Goal: Task Accomplishment & Management: Manage account settings

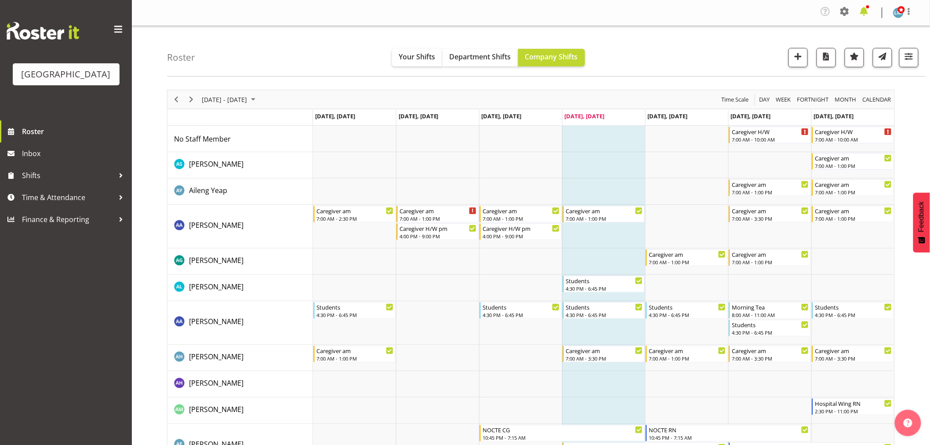
click at [866, 14] on span at bounding box center [864, 11] width 14 height 14
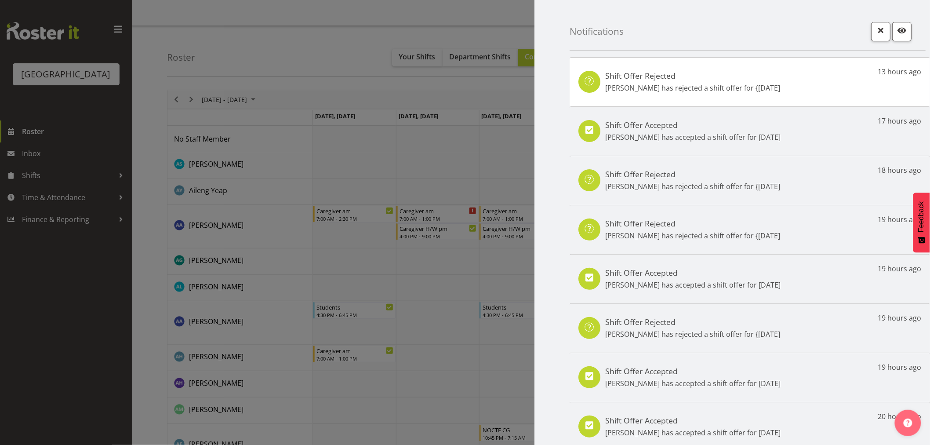
click at [76, 282] on div at bounding box center [465, 222] width 930 height 445
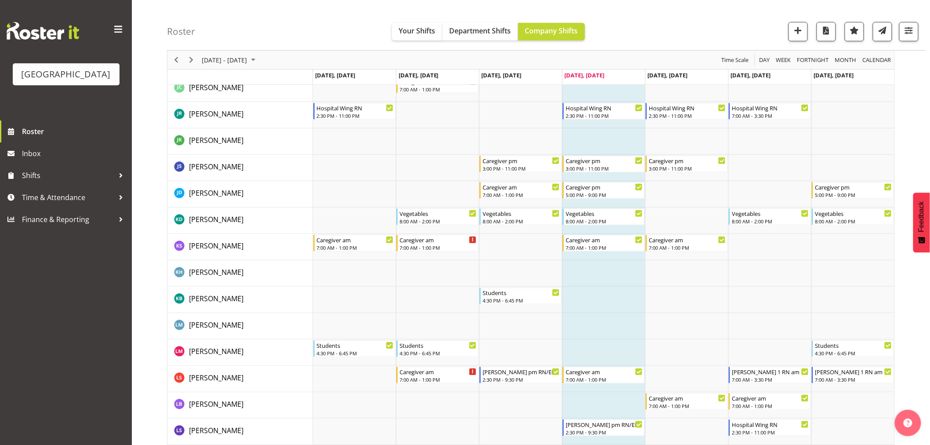
scroll to position [1562, 0]
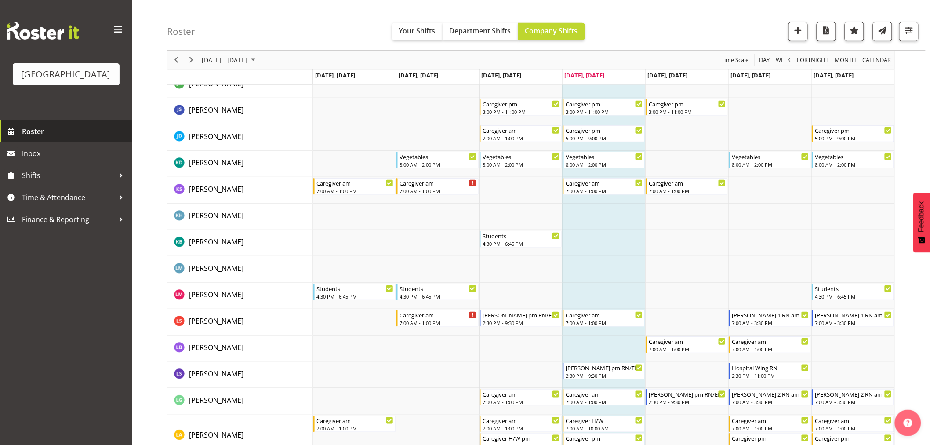
click at [25, 138] on span "Roster" at bounding box center [74, 131] width 105 height 13
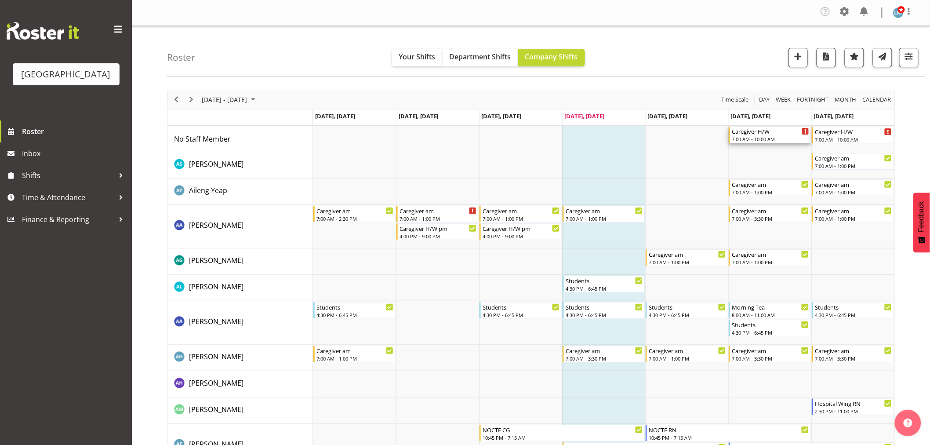
click at [783, 132] on div "Caregiver H/W" at bounding box center [769, 131] width 77 height 9
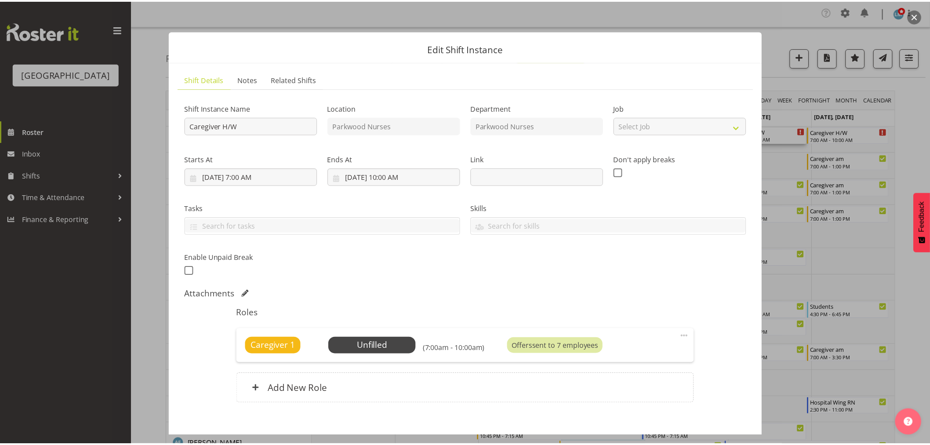
scroll to position [46, 0]
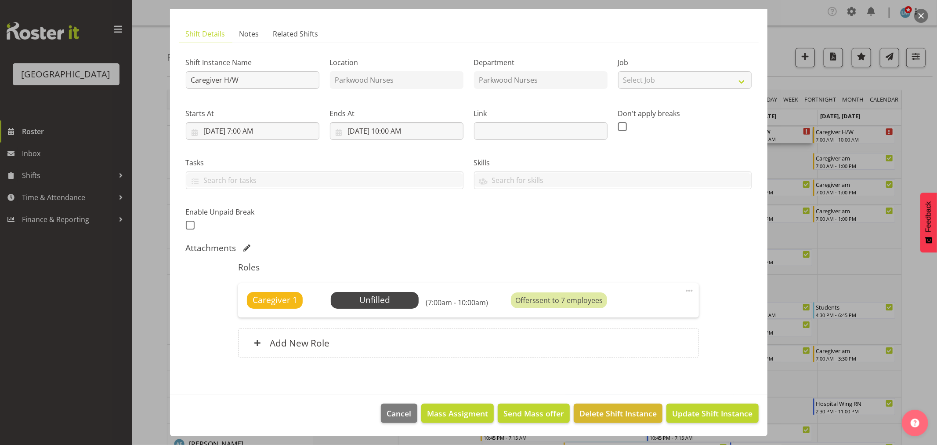
click at [916, 149] on div at bounding box center [468, 222] width 937 height 445
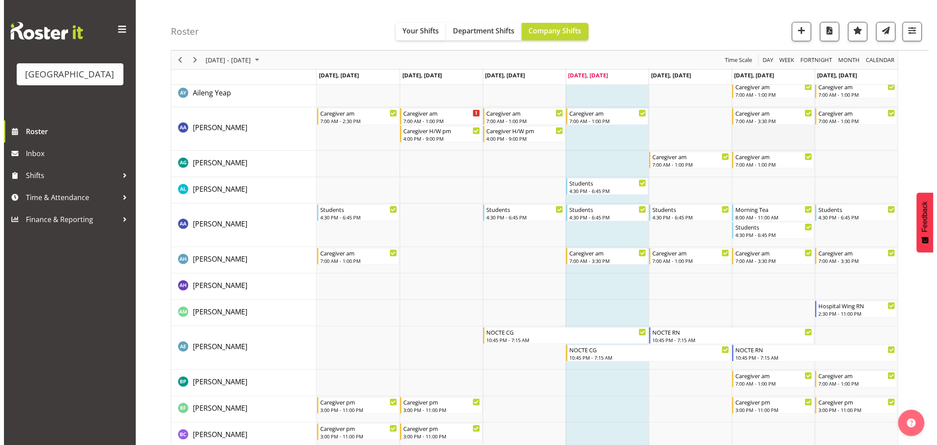
scroll to position [0, 0]
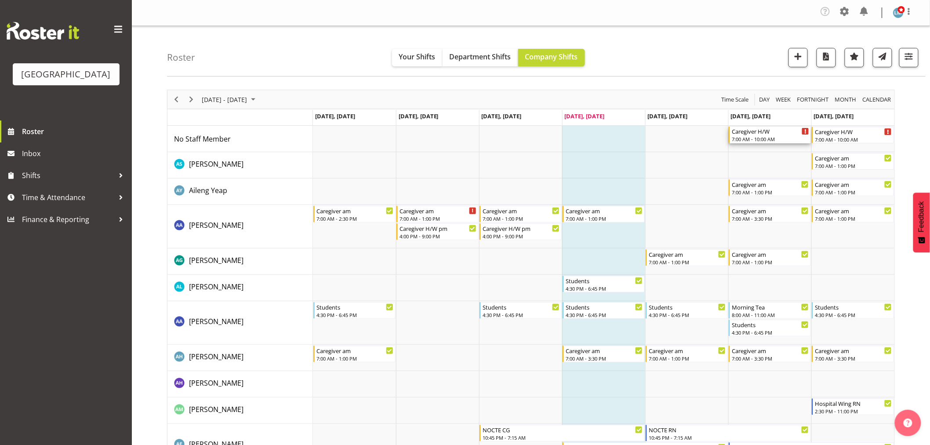
click at [754, 138] on div "7:00 AM - 10:00 AM" at bounding box center [769, 138] width 77 height 7
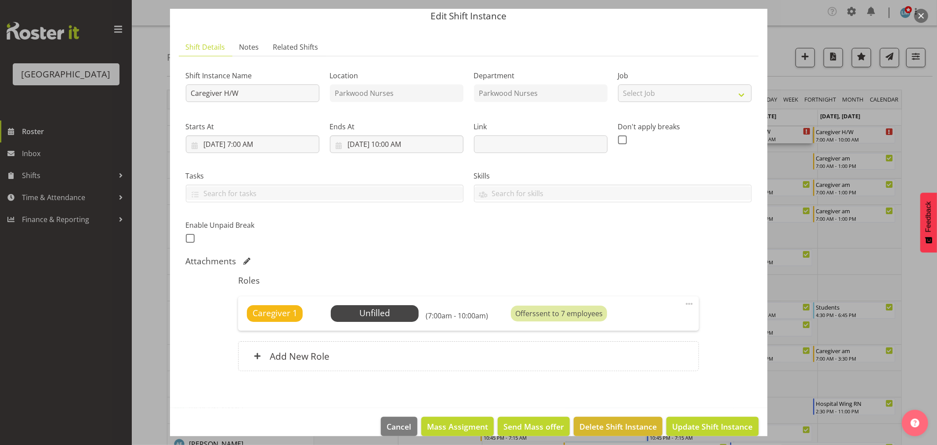
scroll to position [46, 0]
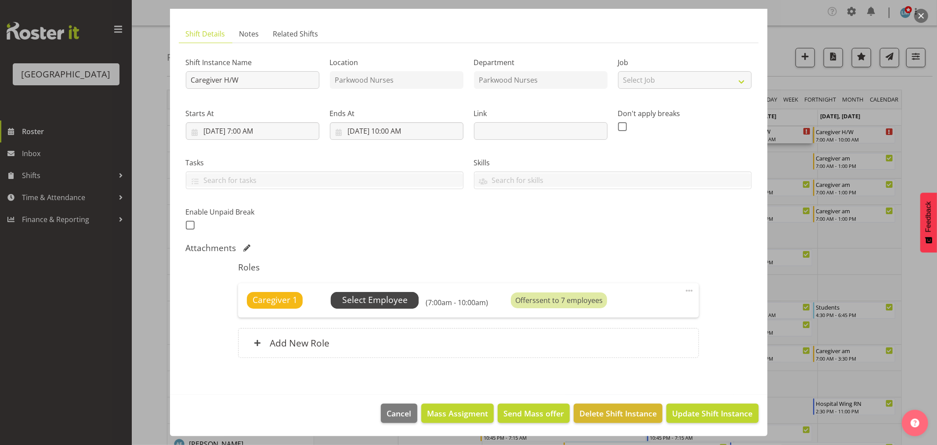
click at [389, 307] on span "Select Employee" at bounding box center [375, 300] width 88 height 17
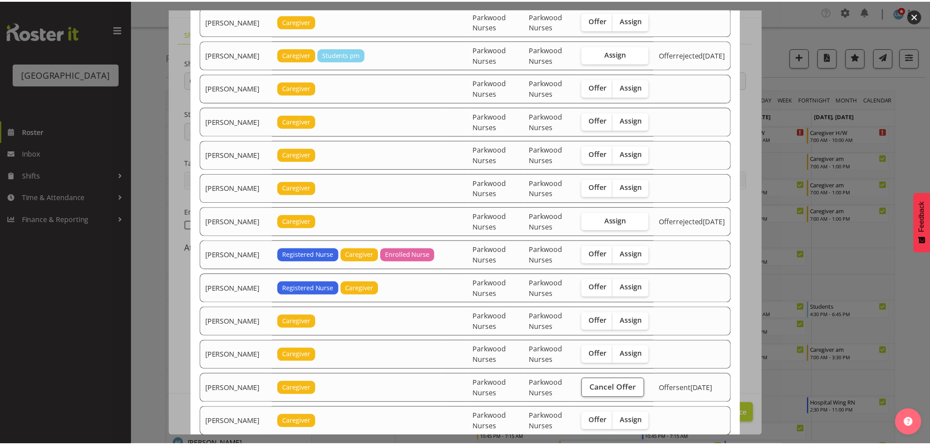
scroll to position [293, 0]
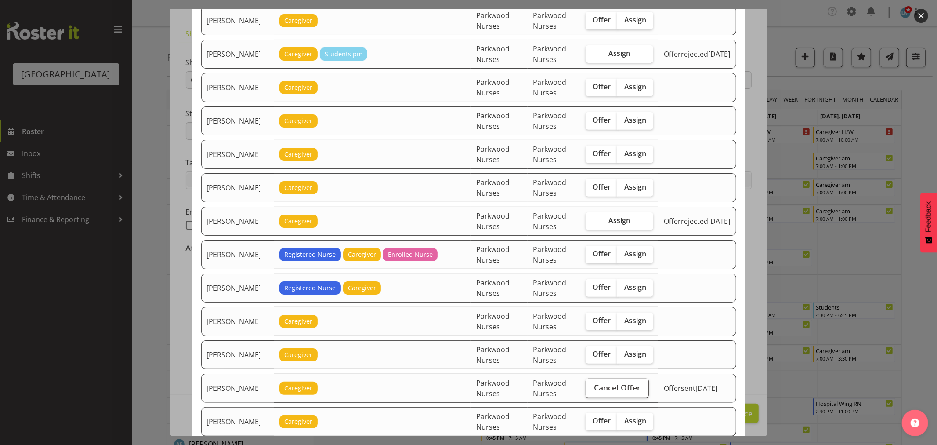
click at [912, 115] on div at bounding box center [468, 222] width 937 height 445
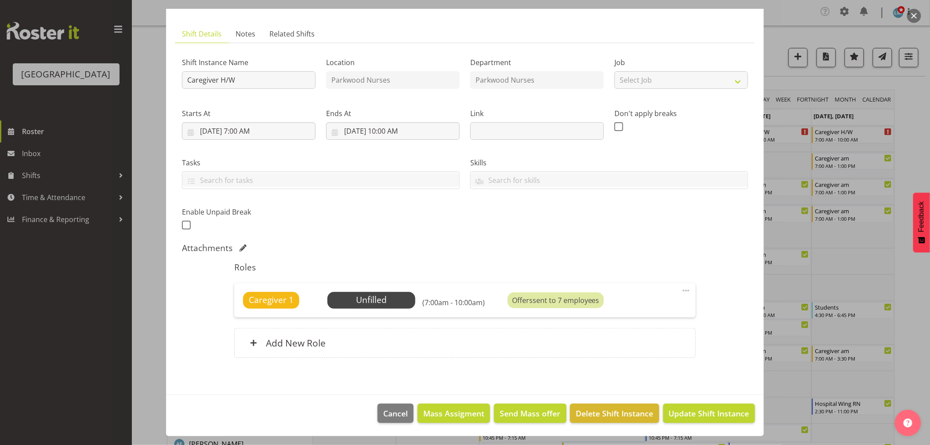
click at [912, 115] on div at bounding box center [465, 222] width 930 height 445
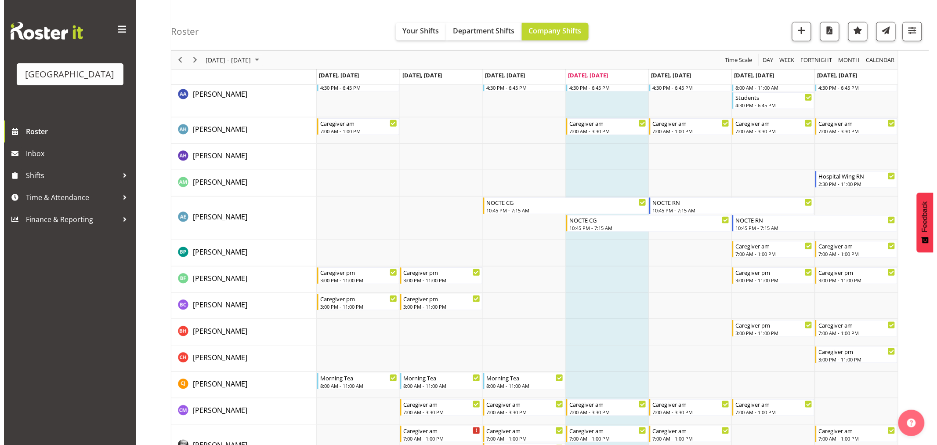
scroll to position [244, 0]
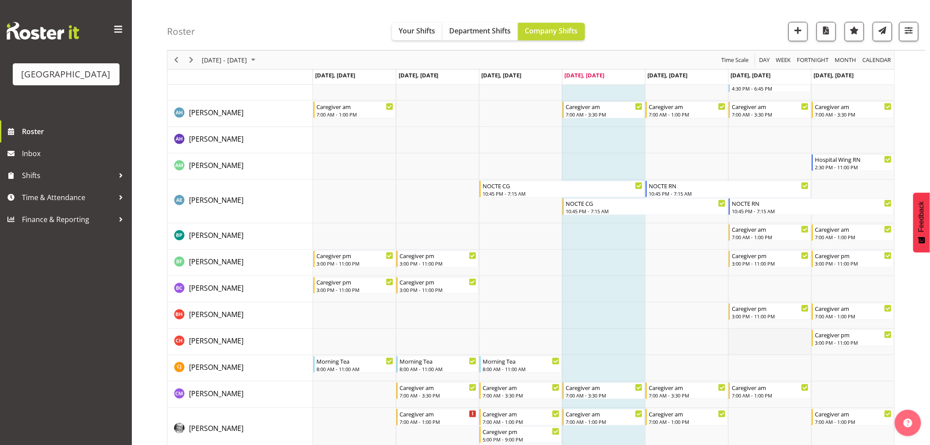
click at [768, 334] on td "Timeline Week of August 28, 2025" at bounding box center [769, 342] width 83 height 26
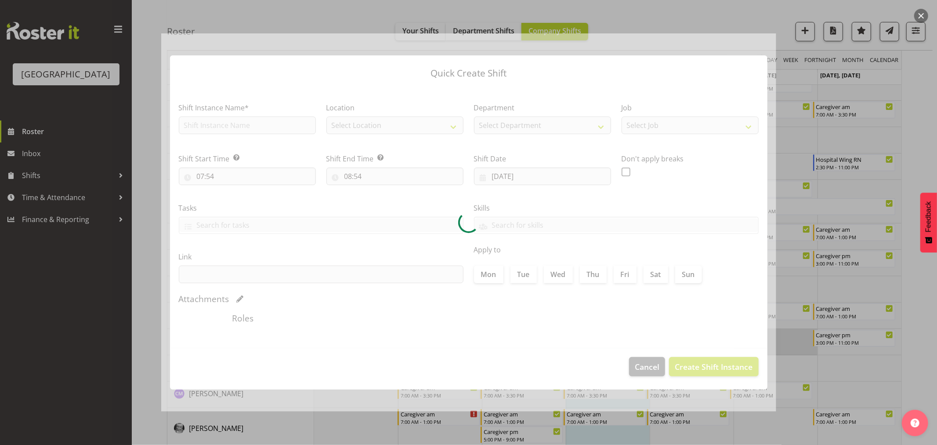
type input "30/08/2025"
checkbox input "true"
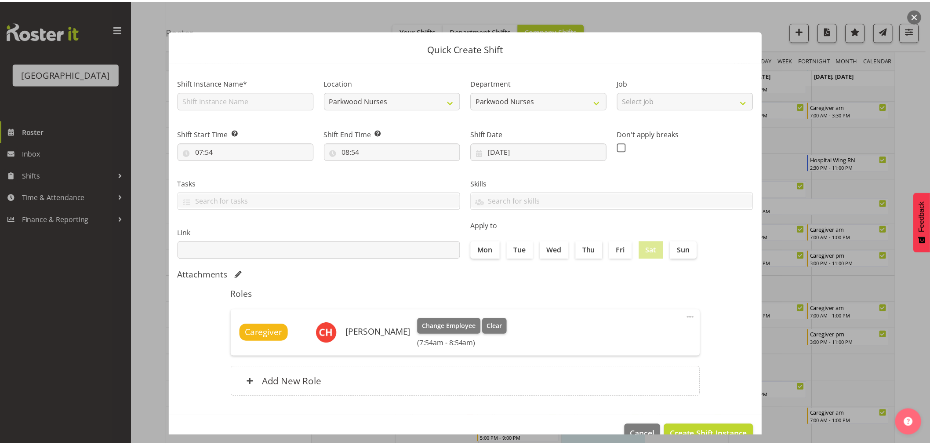
scroll to position [21, 0]
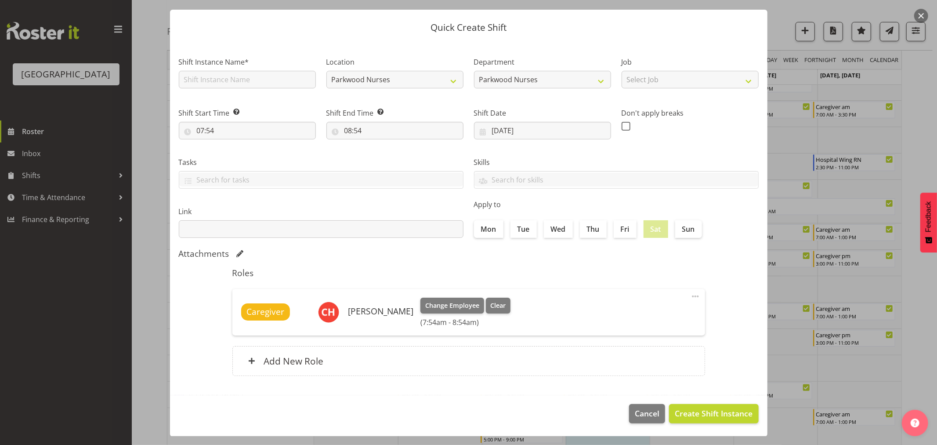
click at [929, 110] on div at bounding box center [468, 222] width 937 height 445
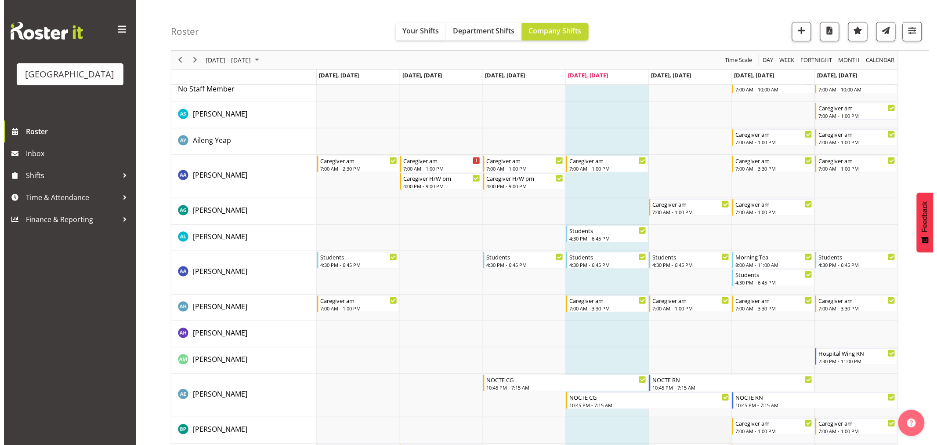
scroll to position [0, 0]
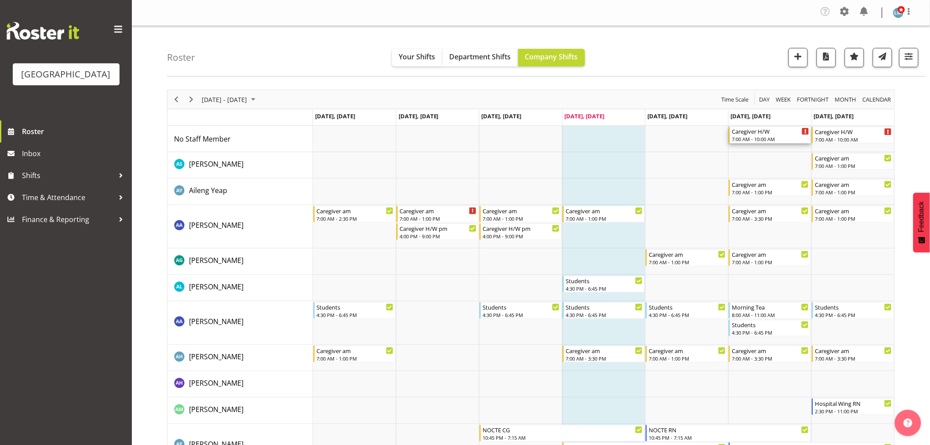
click at [764, 139] on div "7:00 AM - 10:00 AM" at bounding box center [769, 138] width 77 height 7
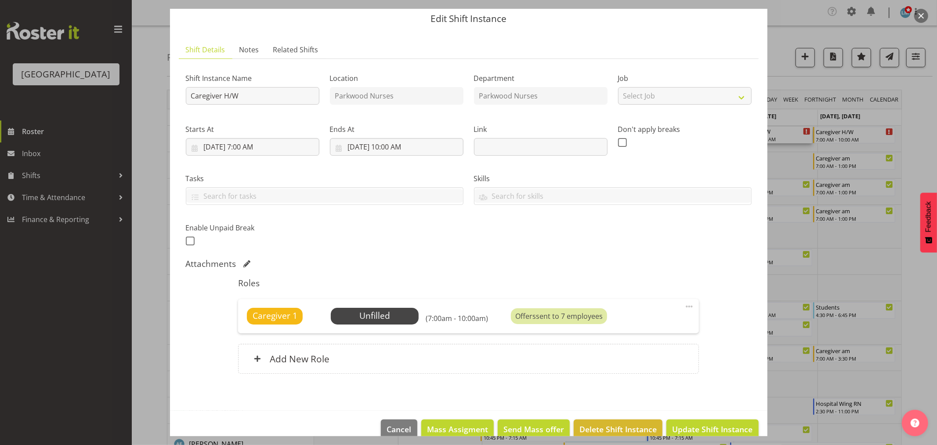
scroll to position [46, 0]
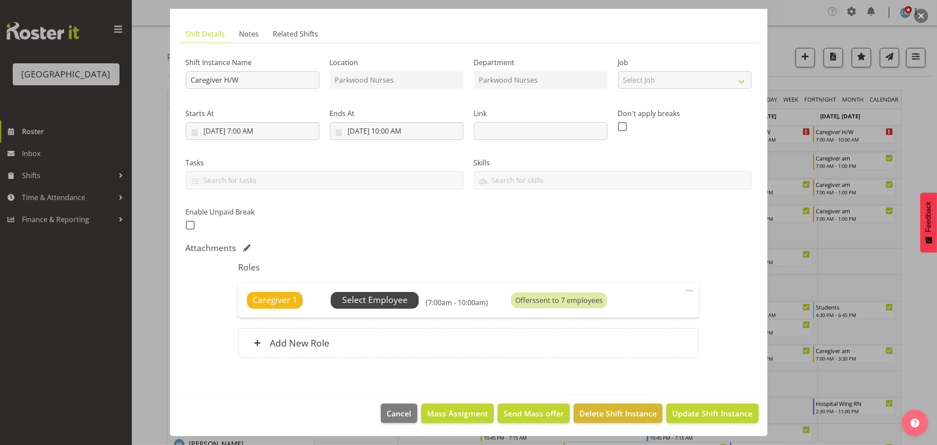
click at [397, 299] on span "Select Employee" at bounding box center [374, 299] width 65 height 13
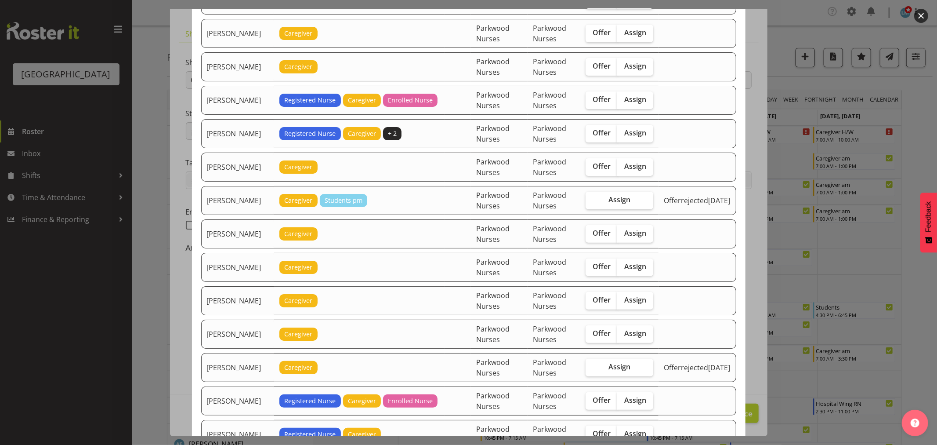
scroll to position [244, 0]
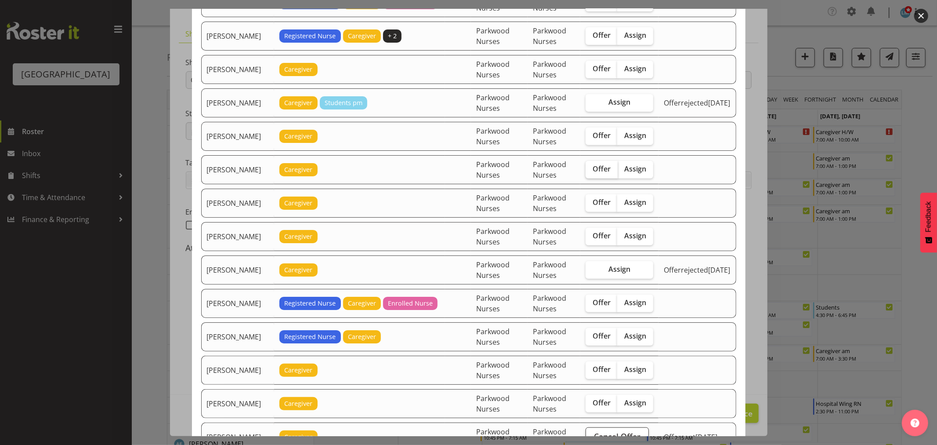
click at [601, 170] on span "Offer" at bounding box center [602, 168] width 18 height 9
click at [591, 170] on input "Offer" at bounding box center [589, 169] width 6 height 6
checkbox input "true"
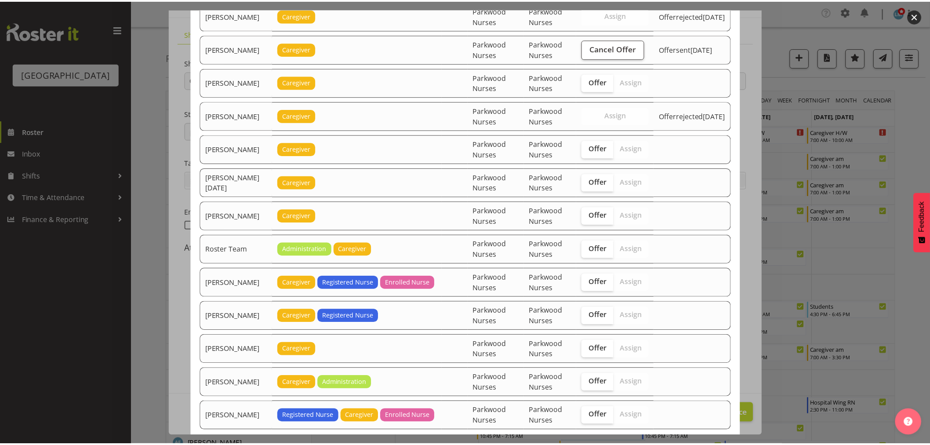
scroll to position [879, 0]
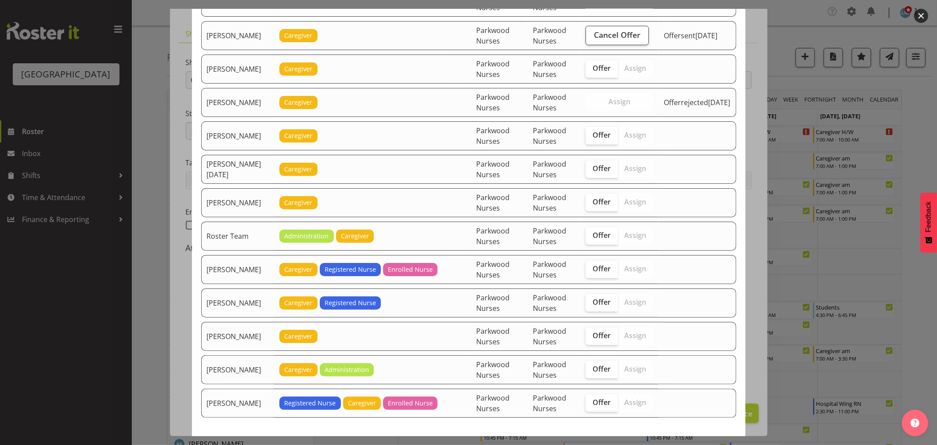
click at [914, 146] on div at bounding box center [468, 222] width 937 height 445
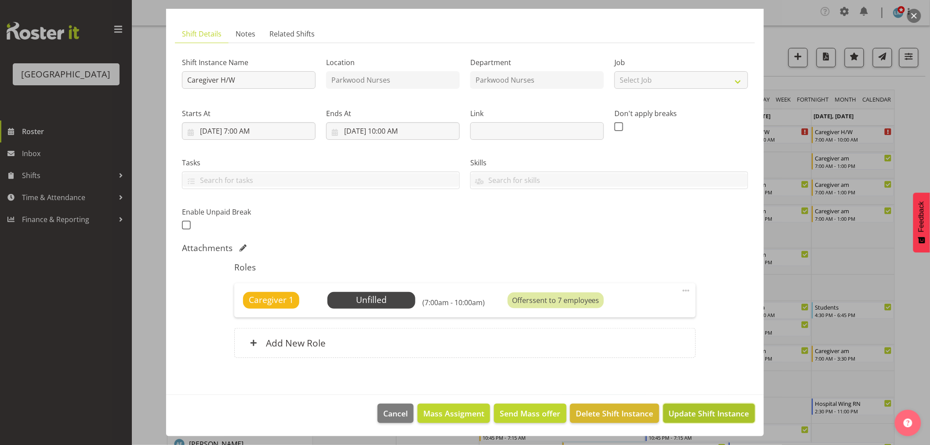
click at [717, 415] on span "Update Shift Instance" at bounding box center [709, 412] width 80 height 11
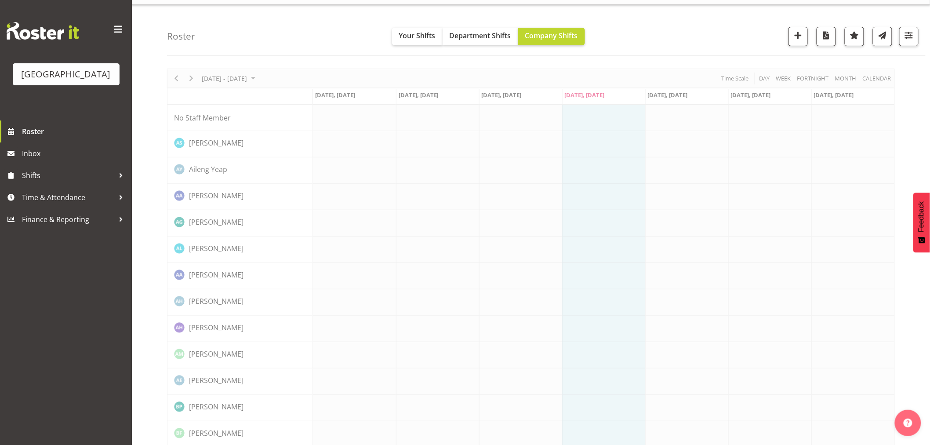
scroll to position [0, 0]
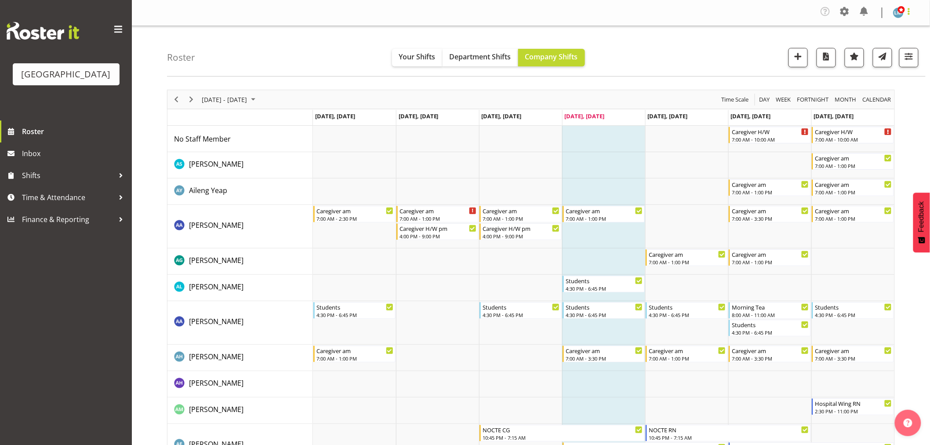
click at [908, 12] on span at bounding box center [908, 11] width 11 height 11
click at [905, 55] on link "Log Out" at bounding box center [871, 48] width 84 height 16
